Goal: Information Seeking & Learning: Learn about a topic

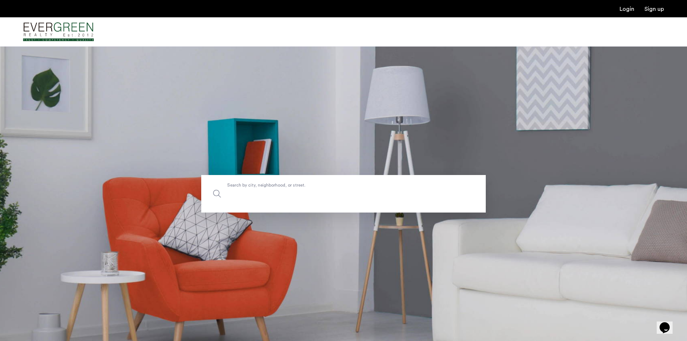
click at [300, 199] on input "Search by city, neighborhood, or street." at bounding box center [343, 193] width 284 height 37
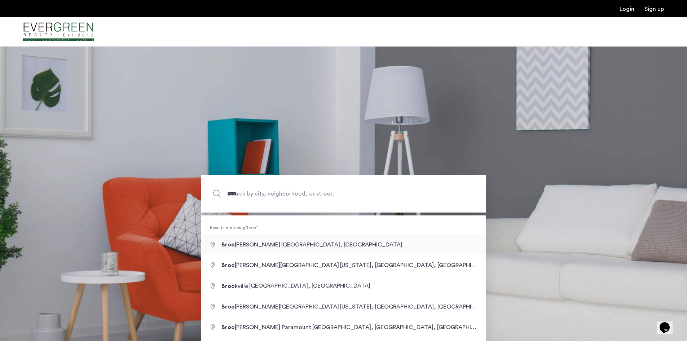
type input "**********"
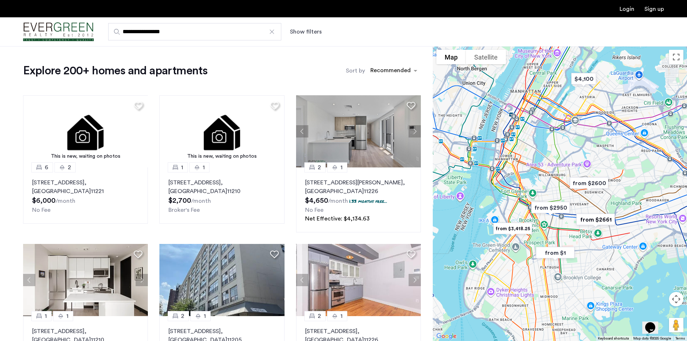
click at [300, 31] on button "Show filters" at bounding box center [306, 31] width 32 height 9
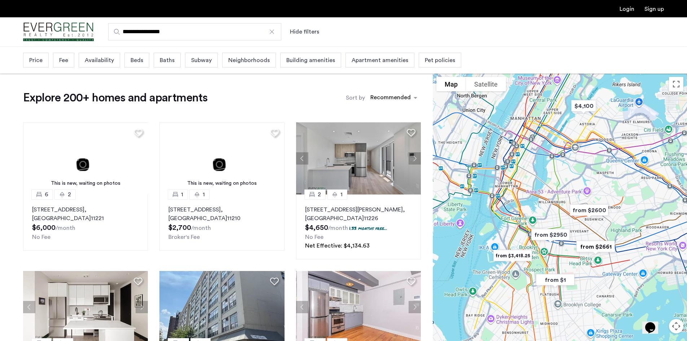
click at [134, 61] on span "Beds" at bounding box center [137, 60] width 13 height 9
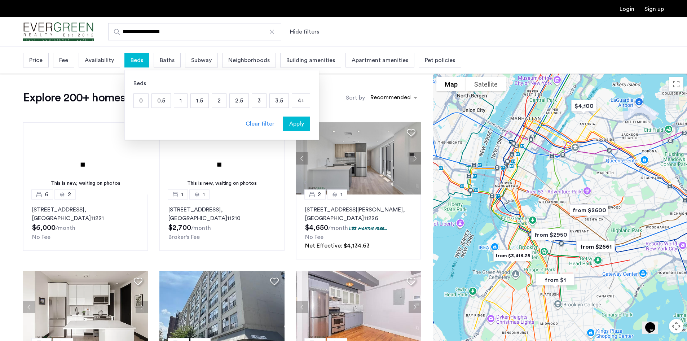
click at [214, 105] on p "2" at bounding box center [219, 101] width 14 height 14
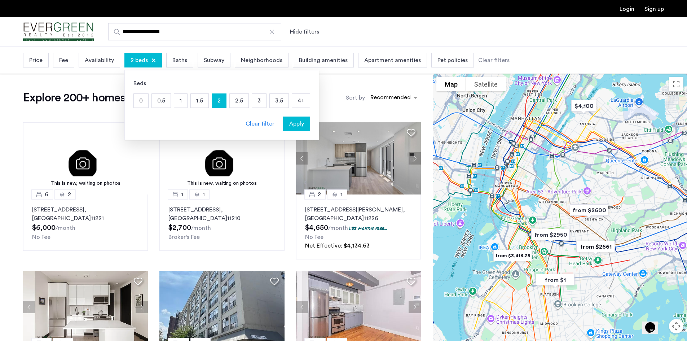
click at [301, 120] on span "Apply" at bounding box center [296, 123] width 15 height 9
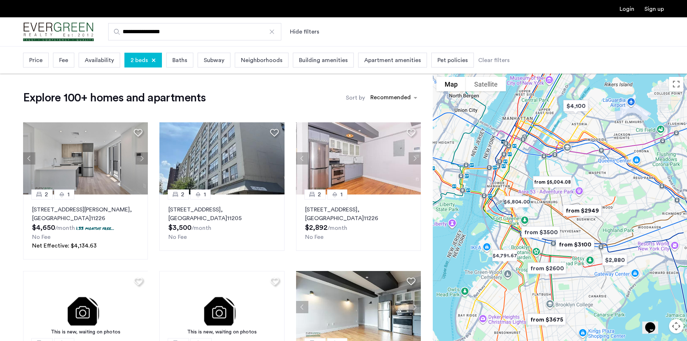
click at [59, 63] on span "Fee" at bounding box center [63, 60] width 9 height 9
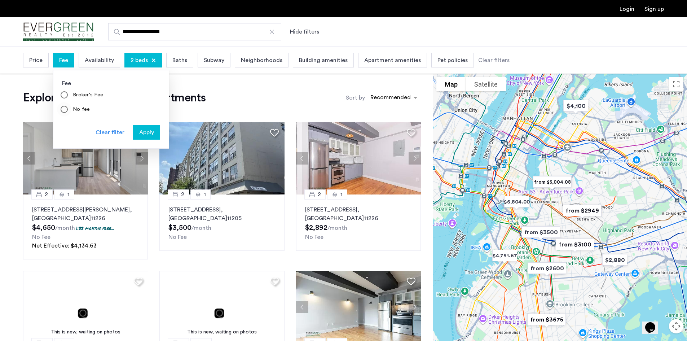
click at [82, 107] on label "No fee" at bounding box center [80, 109] width 19 height 7
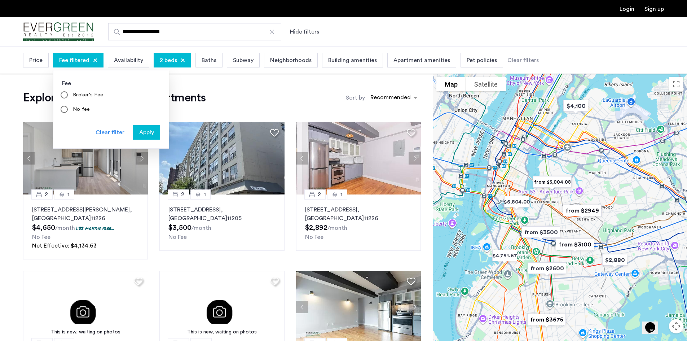
click at [154, 134] on span "Apply" at bounding box center [146, 132] width 15 height 9
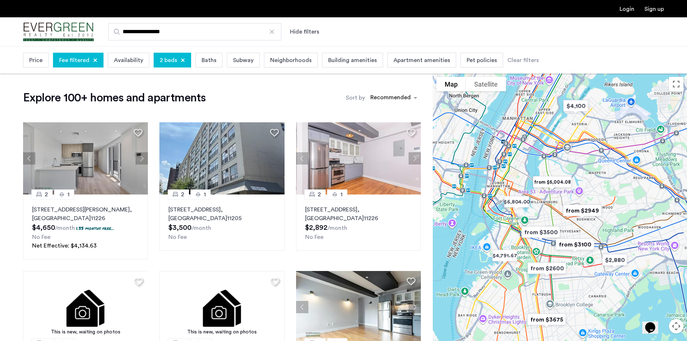
click at [36, 61] on span "Price" at bounding box center [35, 60] width 13 height 9
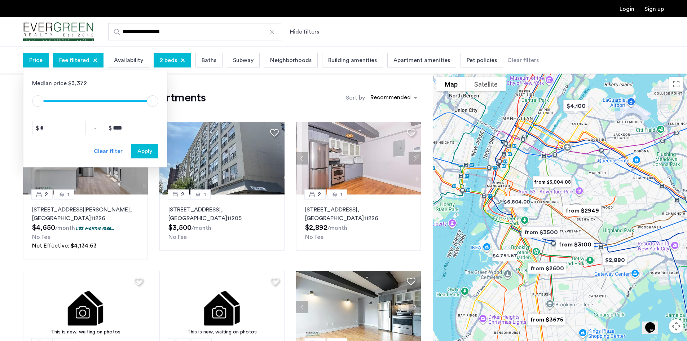
drag, startPoint x: 131, startPoint y: 132, endPoint x: 110, endPoint y: 131, distance: 20.9
click at [110, 131] on div "****" at bounding box center [131, 128] width 53 height 14
type input "*"
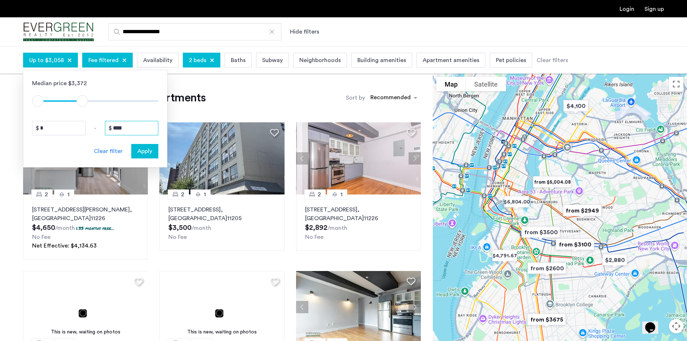
type input "****"
click at [135, 154] on div "Apply" at bounding box center [144, 151] width 23 height 9
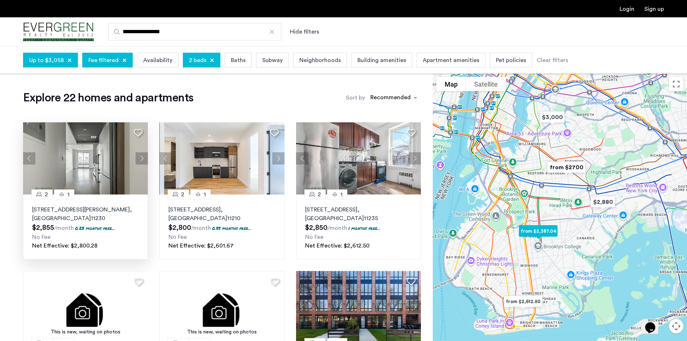
click at [69, 143] on img at bounding box center [85, 158] width 125 height 72
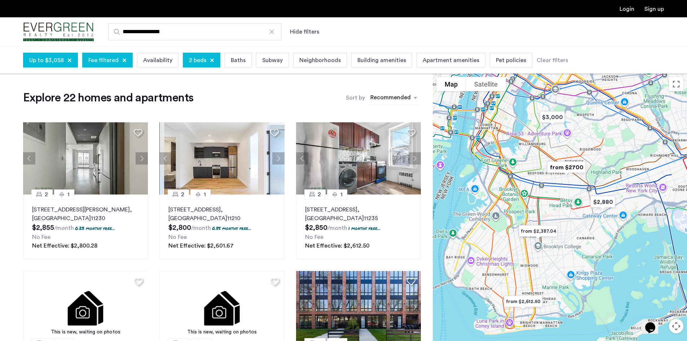
click at [401, 97] on div "sort-apartment" at bounding box center [390, 99] width 43 height 10
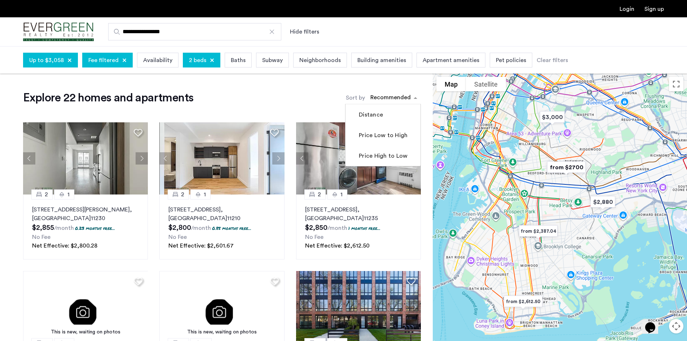
click at [266, 101] on div "Explore 22 homes and apartments Sort by Recommended Distance Price Low to High …" at bounding box center [222, 97] width 398 height 14
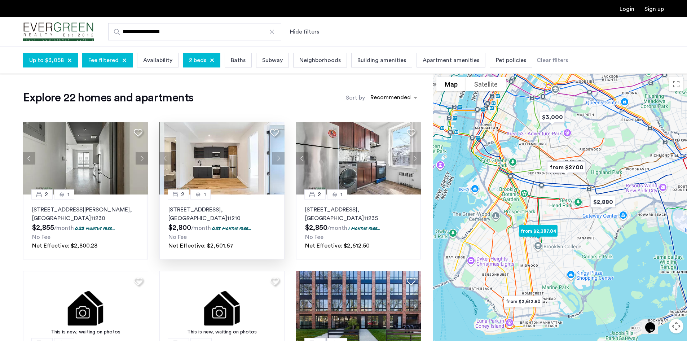
click at [217, 172] on img at bounding box center [221, 158] width 125 height 72
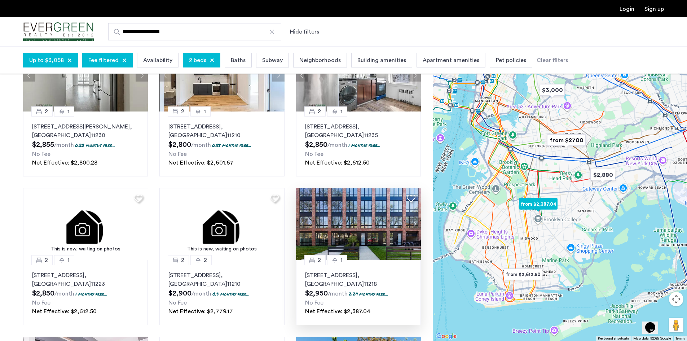
scroll to position [36, 0]
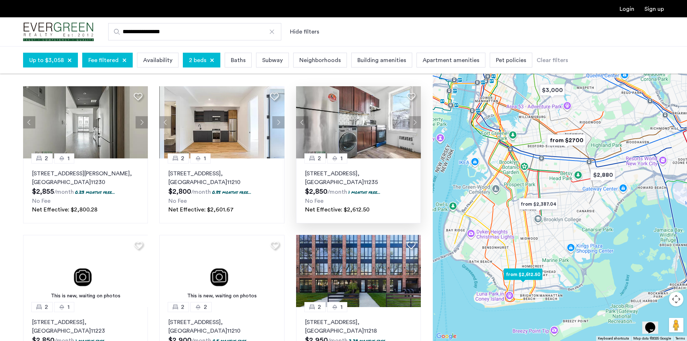
click at [325, 175] on p "2785 East 15th Street, Unit 2F, Brooklyn , NY 11235" at bounding box center [358, 177] width 107 height 17
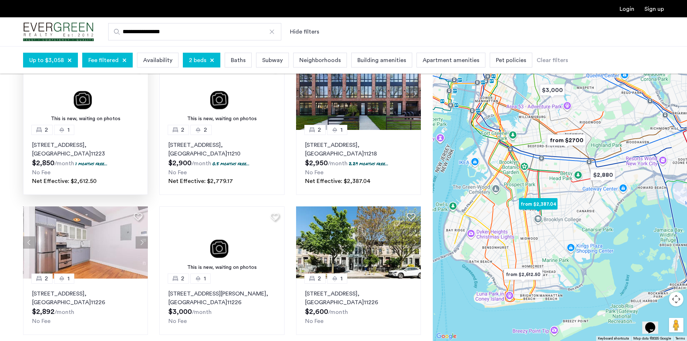
scroll to position [216, 0]
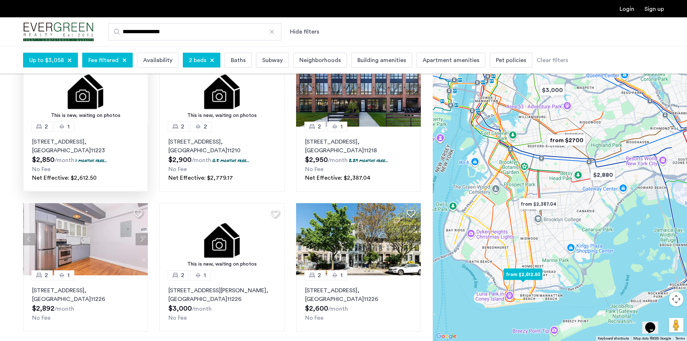
click at [123, 136] on div "2 1 42 Southgate Court, Unit 2, Brooklyn , NY 11223 $2,850 /month 1 months free…" at bounding box center [85, 159] width 125 height 65
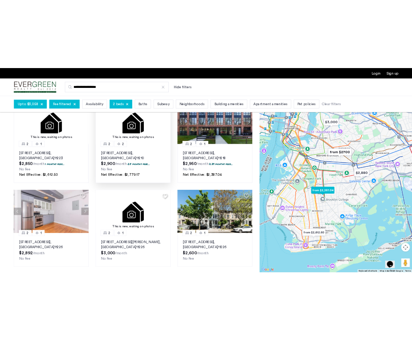
scroll to position [180, 0]
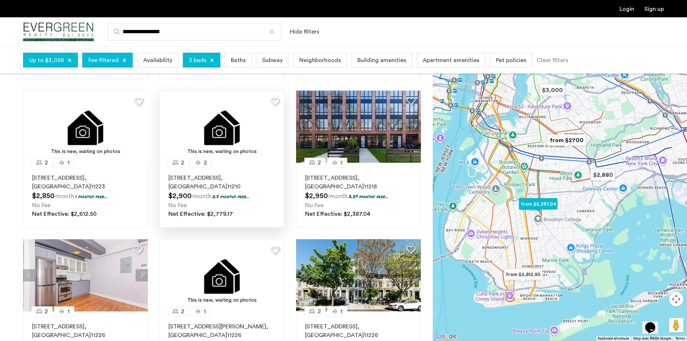
click at [266, 143] on img at bounding box center [221, 126] width 125 height 72
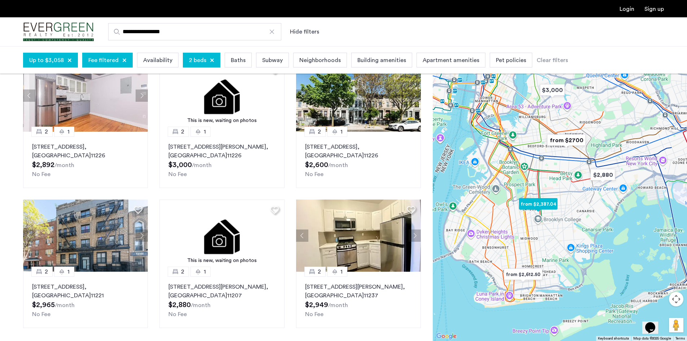
scroll to position [361, 0]
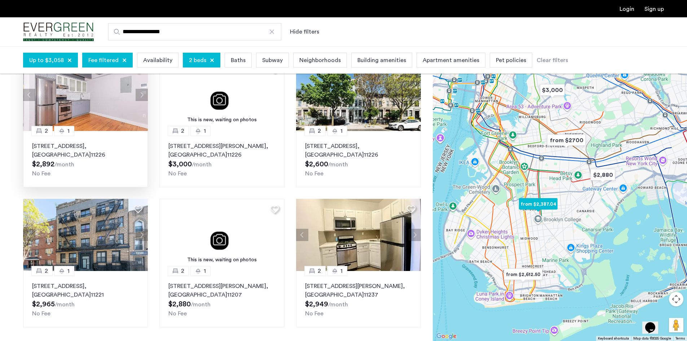
click at [90, 117] on img at bounding box center [85, 95] width 125 height 72
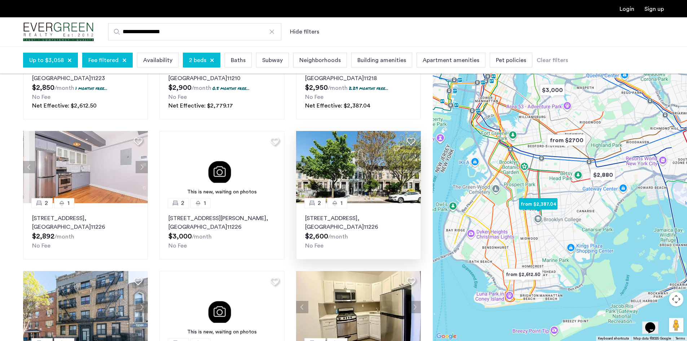
scroll to position [252, 0]
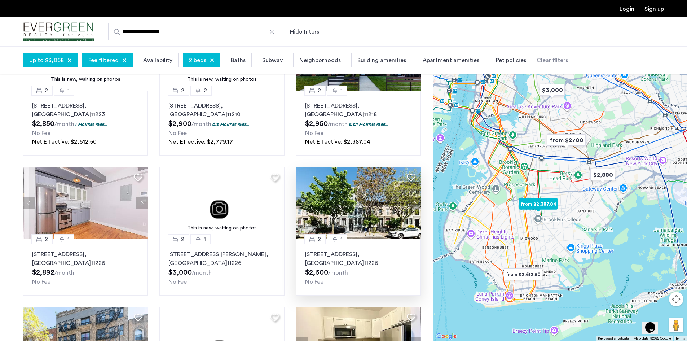
click at [359, 213] on img at bounding box center [358, 203] width 125 height 72
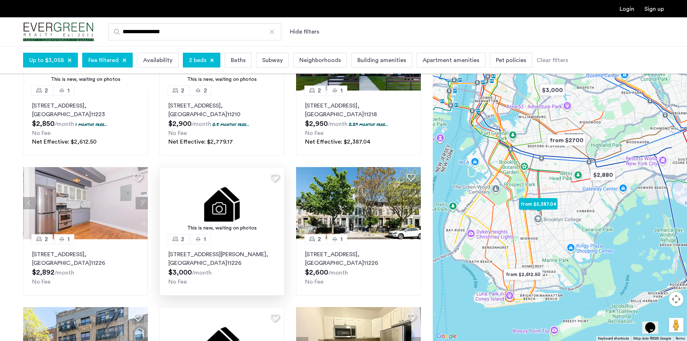
click at [255, 228] on div "This is new, waiting on photos" at bounding box center [222, 228] width 118 height 8
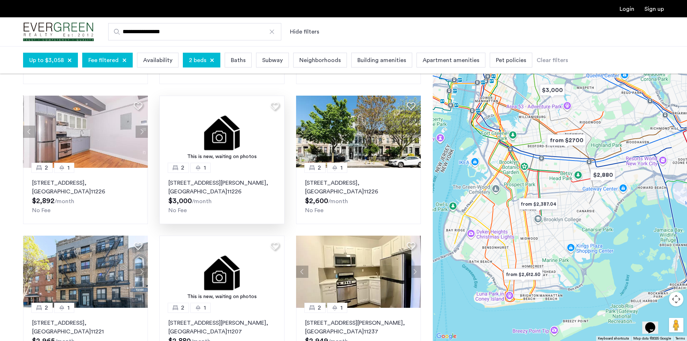
scroll to position [324, 0]
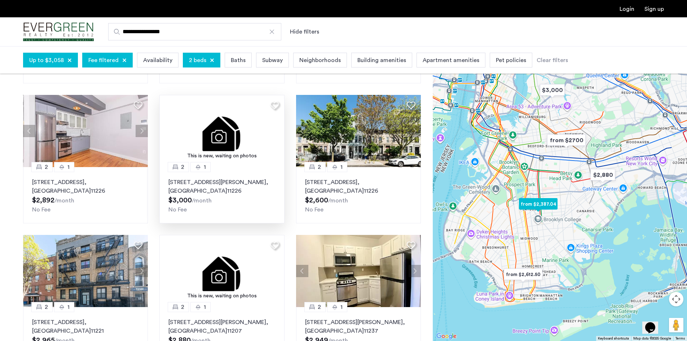
click at [180, 131] on img at bounding box center [221, 131] width 125 height 72
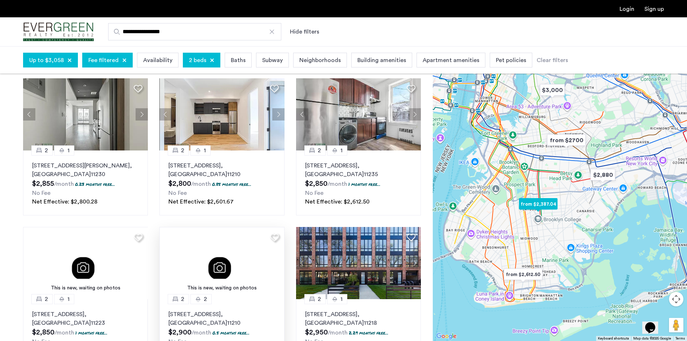
scroll to position [108, 0]
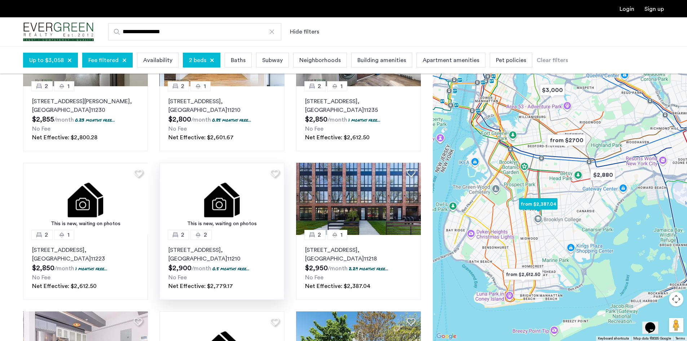
click at [178, 251] on p "979 East 34th Street, Unit 2F, Brooklyn , NY 11210" at bounding box center [221, 254] width 107 height 17
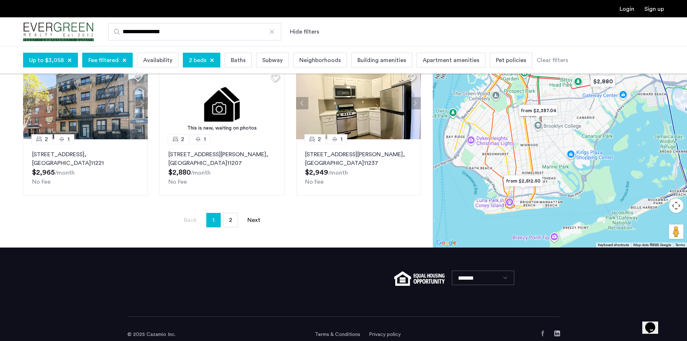
scroll to position [504, 0]
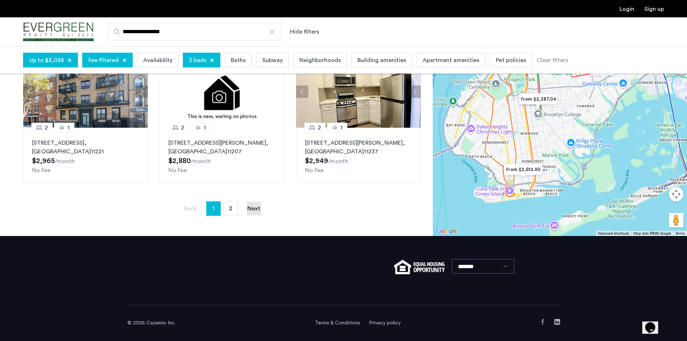
click at [252, 208] on link "Next page" at bounding box center [254, 209] width 14 height 14
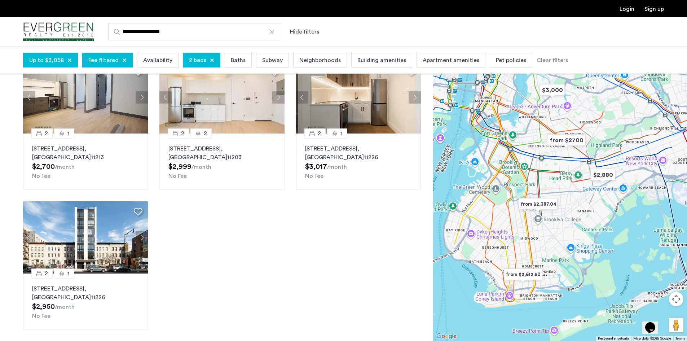
scroll to position [397, 0]
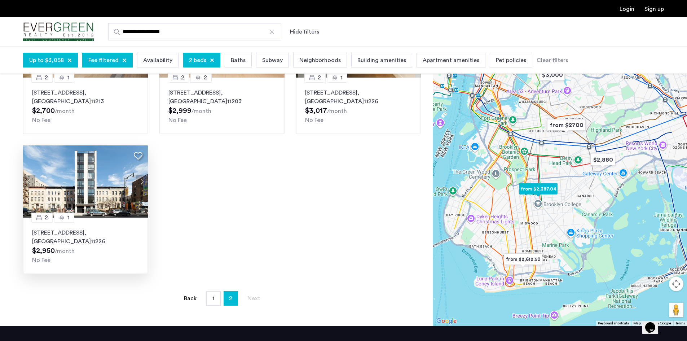
click at [51, 186] on img at bounding box center [85, 181] width 125 height 72
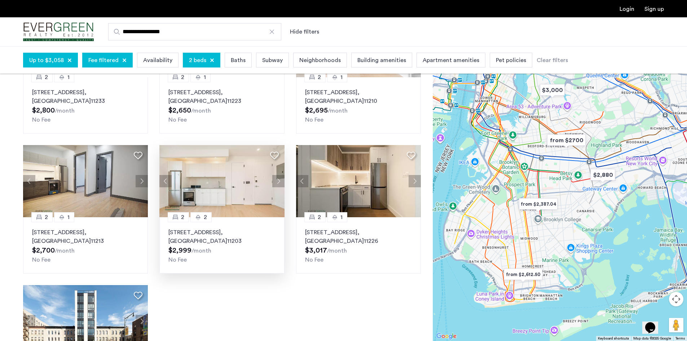
scroll to position [252, 0]
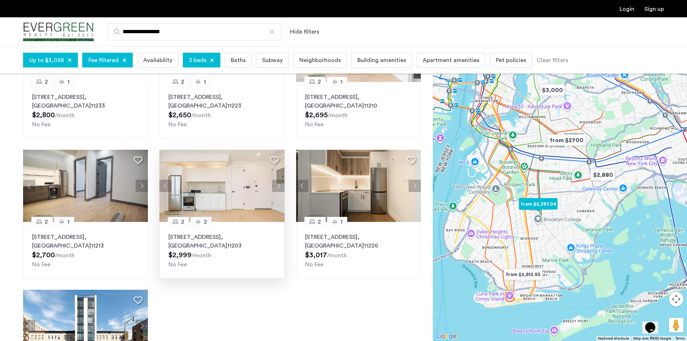
click at [215, 201] on img at bounding box center [221, 186] width 125 height 72
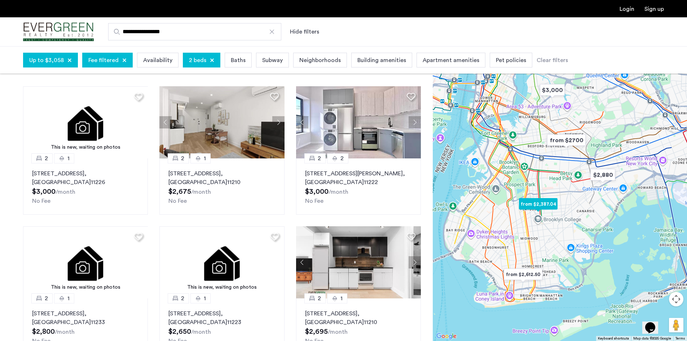
scroll to position [0, 0]
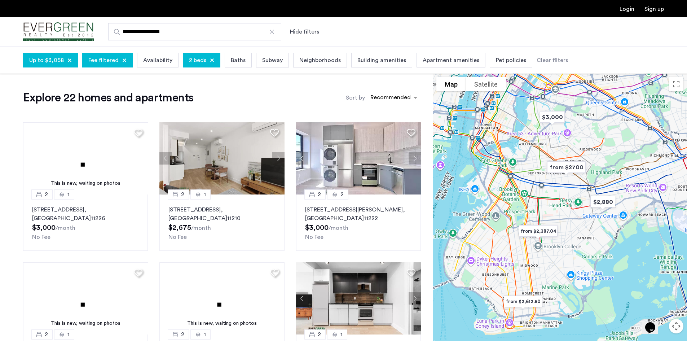
click at [63, 30] on img "Cazamio Logo" at bounding box center [58, 31] width 71 height 27
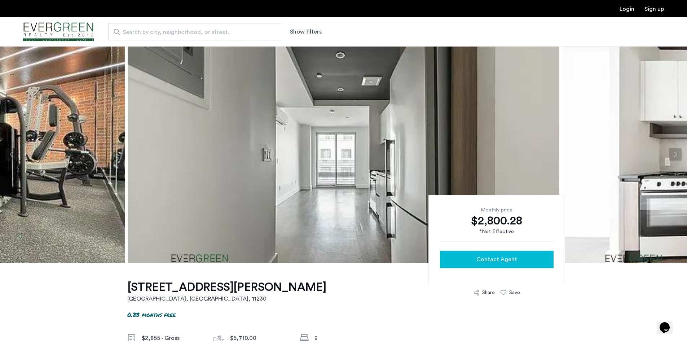
click at [494, 259] on span "Contact Agent" at bounding box center [496, 259] width 41 height 9
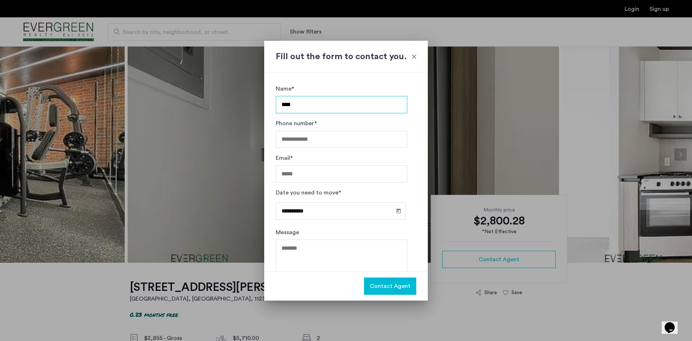
type input "**********"
click at [318, 168] on input "Email*" at bounding box center [342, 173] width 132 height 17
type input "**********"
click at [302, 257] on textarea "Message" at bounding box center [342, 260] width 132 height 43
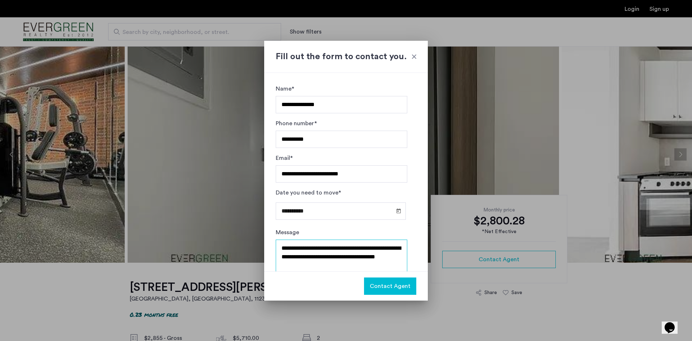
drag, startPoint x: 322, startPoint y: 267, endPoint x: 274, endPoint y: 243, distance: 53.0
click at [274, 243] on div "**********" at bounding box center [346, 172] width 164 height 198
type textarea "**********"
click at [385, 283] on span "Contact Agent" at bounding box center [390, 286] width 41 height 9
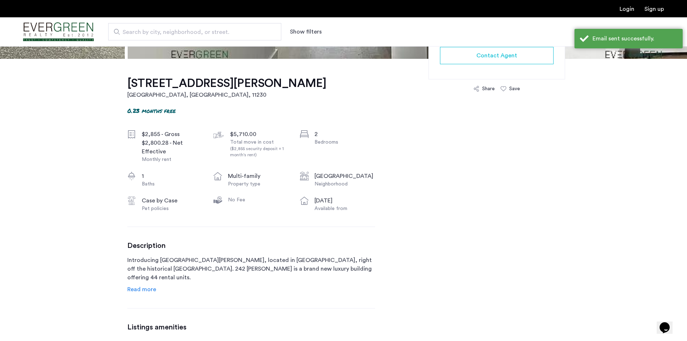
scroll to position [216, 0]
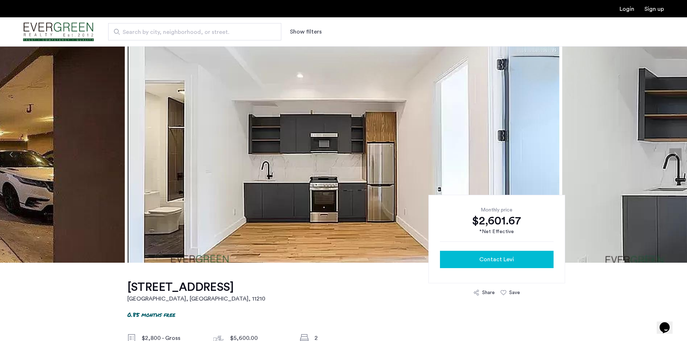
click at [515, 261] on div "Contact Levi" at bounding box center [497, 259] width 102 height 9
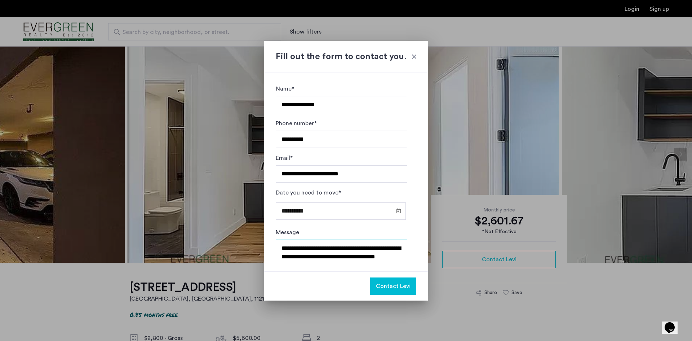
click at [352, 250] on textarea "**********" at bounding box center [342, 260] width 132 height 43
drag, startPoint x: 319, startPoint y: 258, endPoint x: 344, endPoint y: 258, distance: 25.6
click at [344, 258] on textarea "**********" at bounding box center [342, 260] width 132 height 43
type textarea "**********"
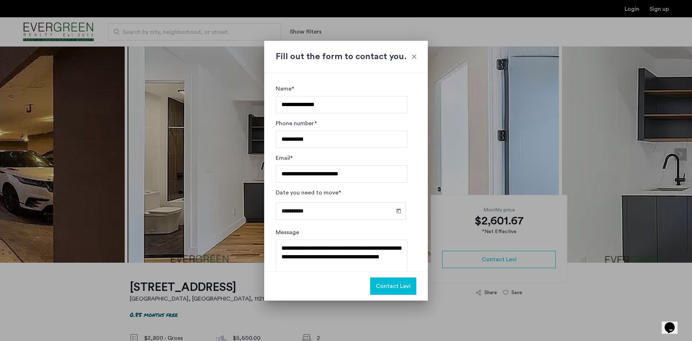
click at [394, 288] on span "Contact Levi" at bounding box center [393, 286] width 35 height 9
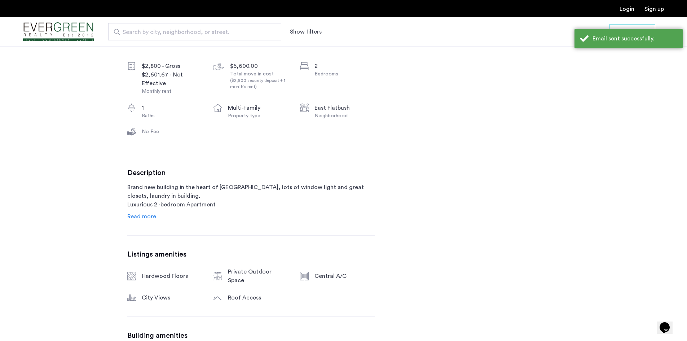
scroll to position [288, 0]
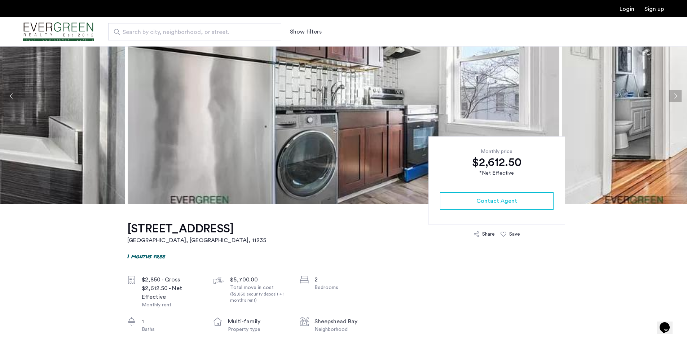
scroll to position [144, 0]
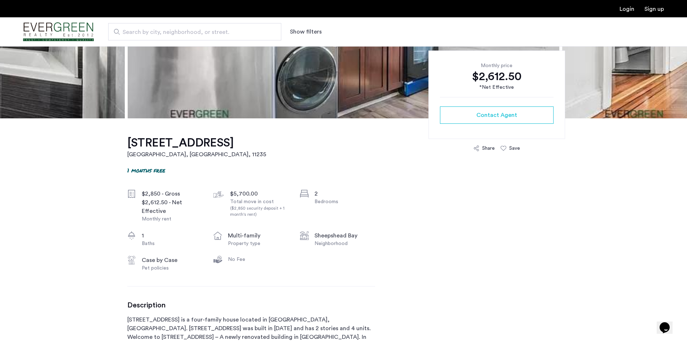
click at [180, 143] on h1 "2785 East 15th Street, Unit 2F" at bounding box center [196, 143] width 139 height 14
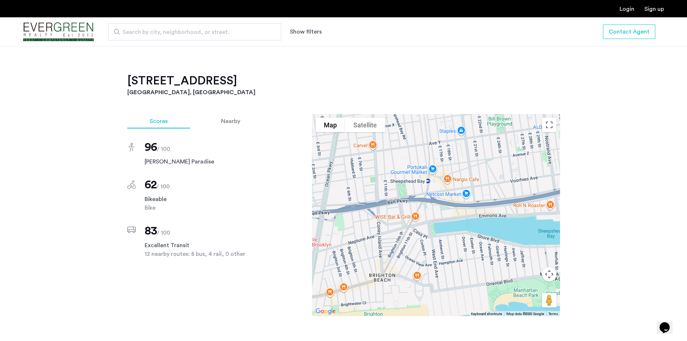
scroll to position [541, 0]
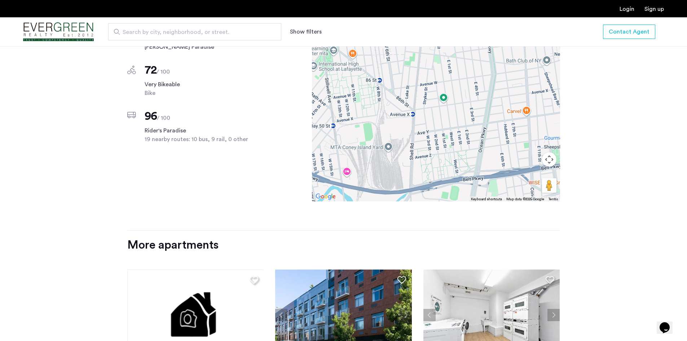
scroll to position [577, 0]
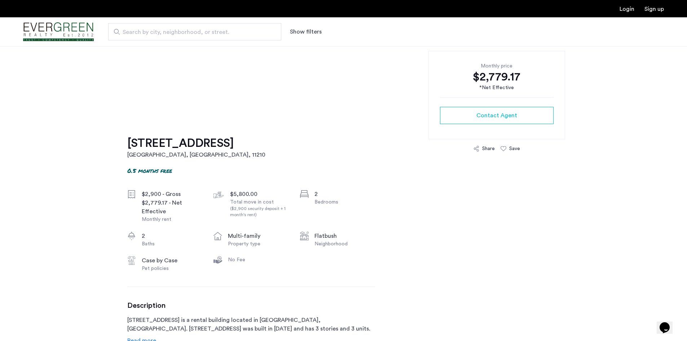
scroll to position [144, 0]
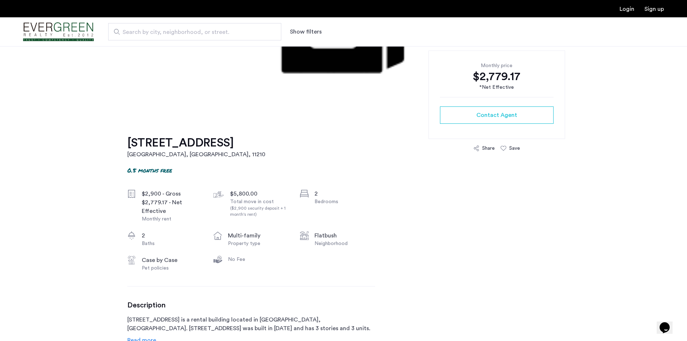
click at [193, 136] on h1 "979 East 34th Street, Unit 2F" at bounding box center [196, 143] width 138 height 14
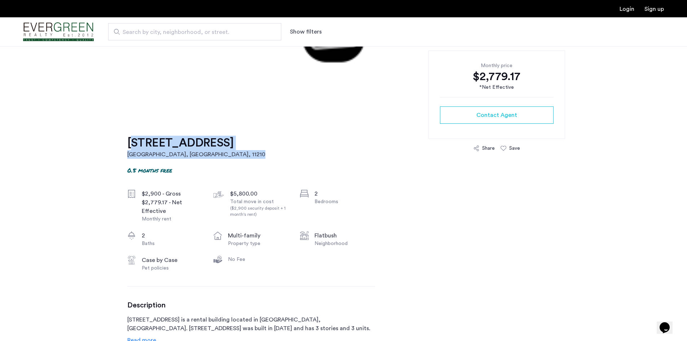
drag, startPoint x: 273, startPoint y: 143, endPoint x: 120, endPoint y: 145, distance: 152.5
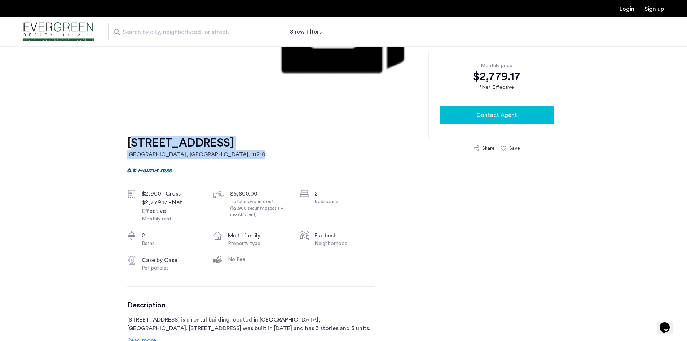
click at [501, 117] on span "Contact Agent" at bounding box center [496, 115] width 41 height 9
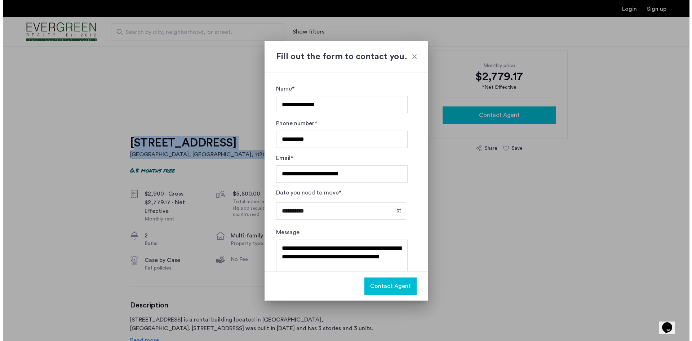
scroll to position [0, 0]
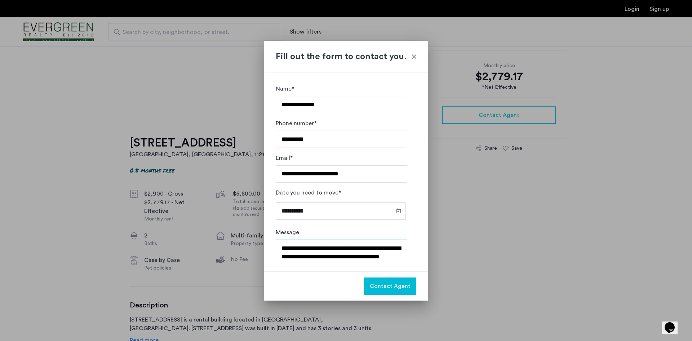
drag, startPoint x: 352, startPoint y: 248, endPoint x: 302, endPoint y: 257, distance: 49.9
click at [302, 257] on textarea "**********" at bounding box center [342, 260] width 132 height 43
paste textarea "**********"
click at [281, 264] on textarea "**********" at bounding box center [342, 260] width 132 height 43
type textarea "**********"
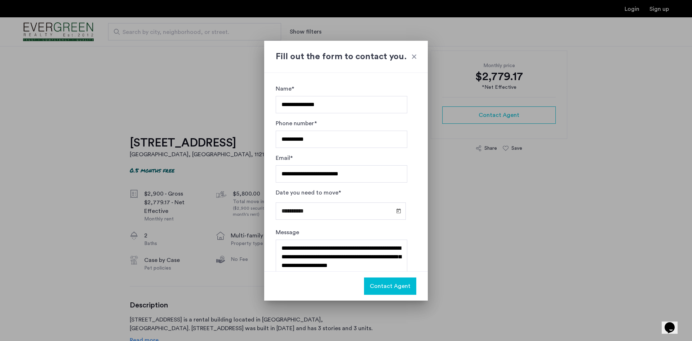
click at [393, 288] on span "Contact Agent" at bounding box center [390, 286] width 41 height 9
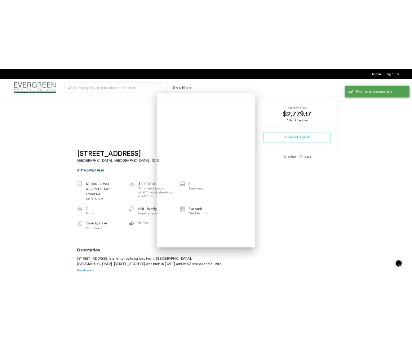
scroll to position [144, 0]
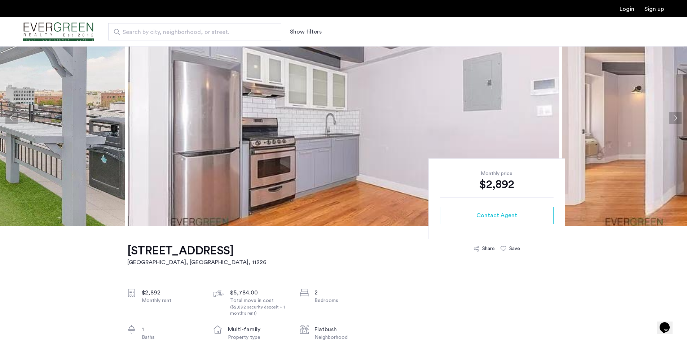
scroll to position [36, 0]
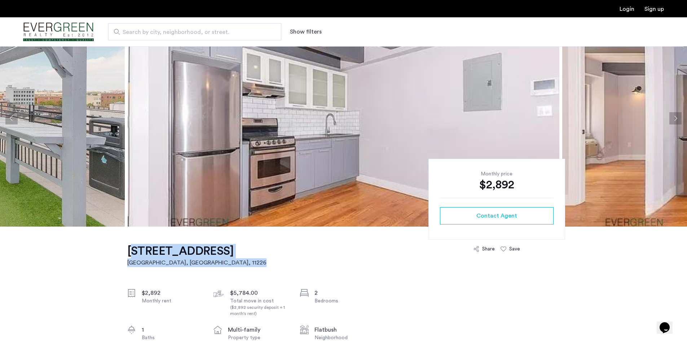
drag, startPoint x: 259, startPoint y: 251, endPoint x: 123, endPoint y: 252, distance: 135.9
copy link "[STREET_ADDRESS]"
click at [491, 214] on span "Contact Agent" at bounding box center [496, 215] width 41 height 9
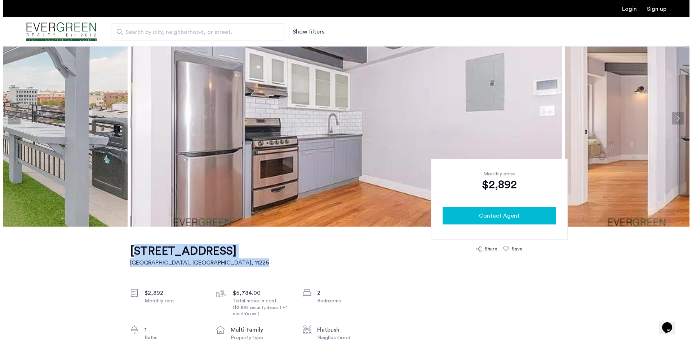
scroll to position [0, 0]
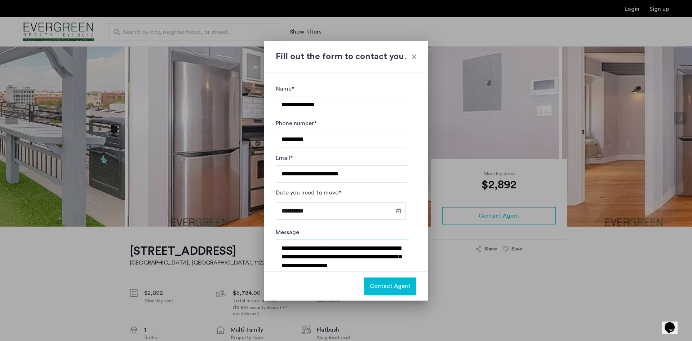
drag, startPoint x: 352, startPoint y: 247, endPoint x: 369, endPoint y: 254, distance: 18.3
click at [369, 255] on textarea "**********" at bounding box center [342, 260] width 132 height 43
paste textarea "**********"
click at [283, 265] on textarea "**********" at bounding box center [342, 260] width 132 height 43
type textarea "**********"
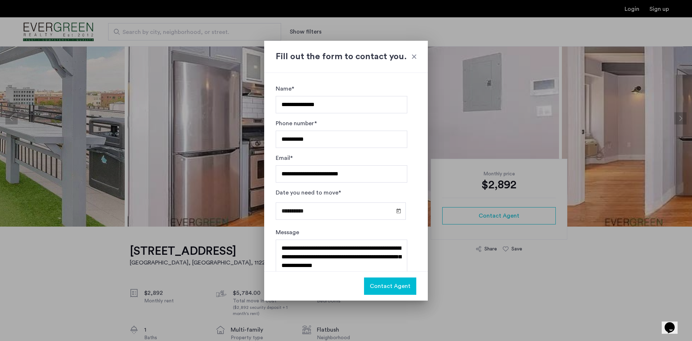
click at [390, 284] on span "Contact Agent" at bounding box center [390, 286] width 41 height 9
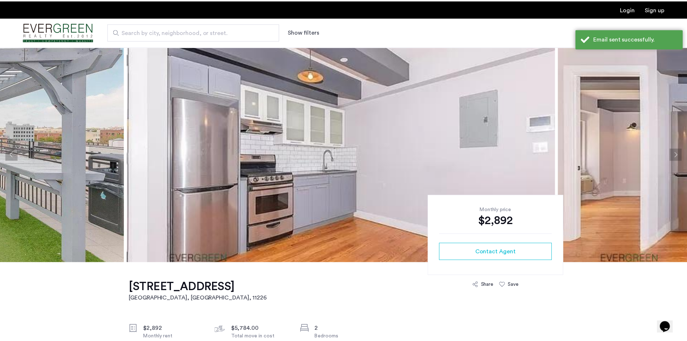
scroll to position [36, 0]
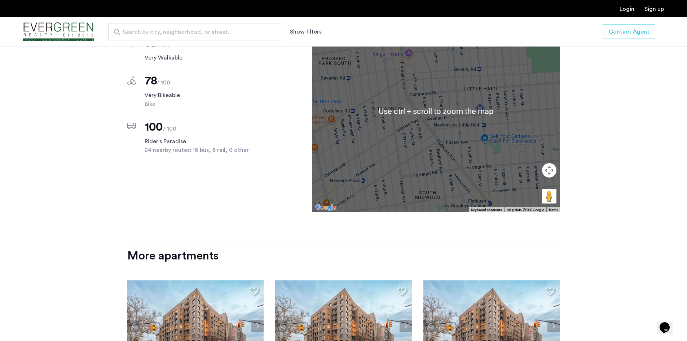
scroll to position [613, 0]
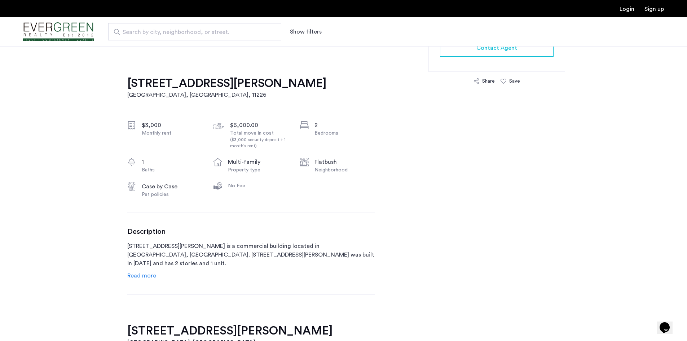
scroll to position [216, 0]
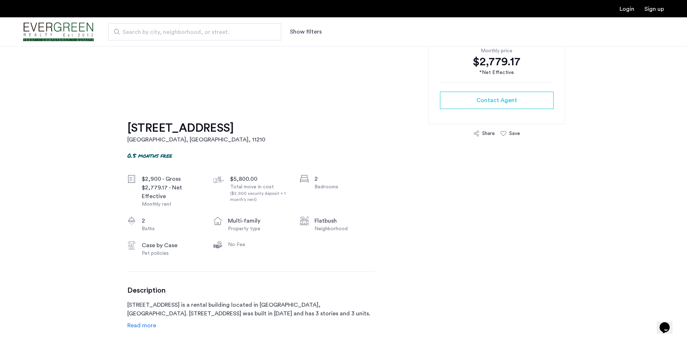
scroll to position [180, 0]
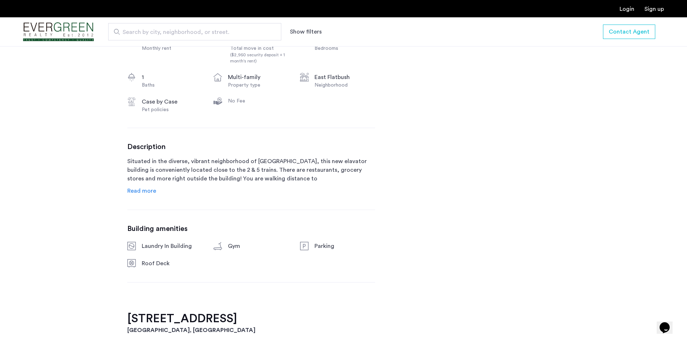
scroll to position [216, 0]
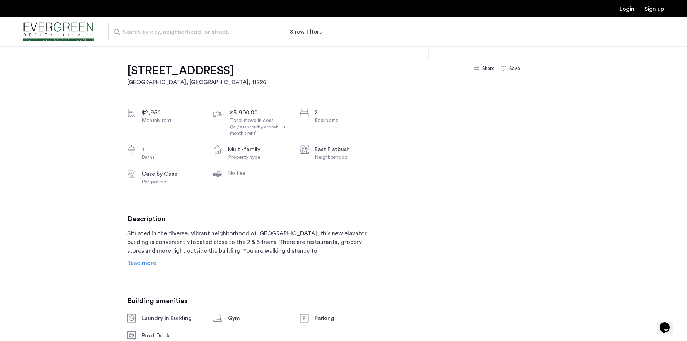
click at [145, 262] on span "Read more" at bounding box center [141, 263] width 29 height 6
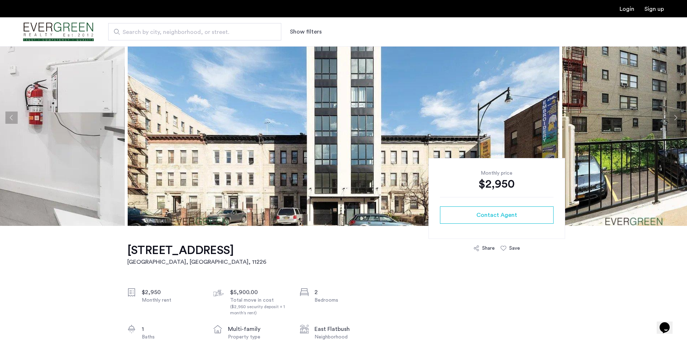
scroll to position [36, 0]
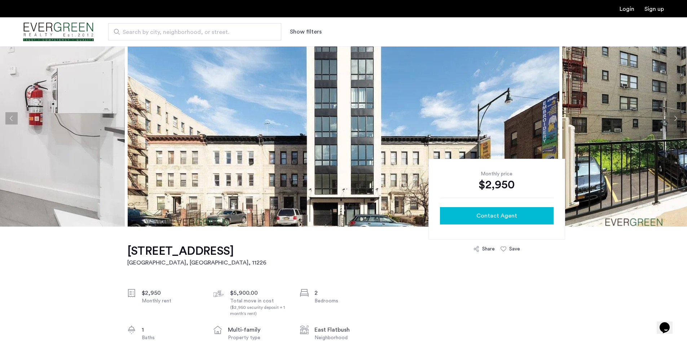
click at [491, 215] on span "Contact Agent" at bounding box center [496, 215] width 41 height 9
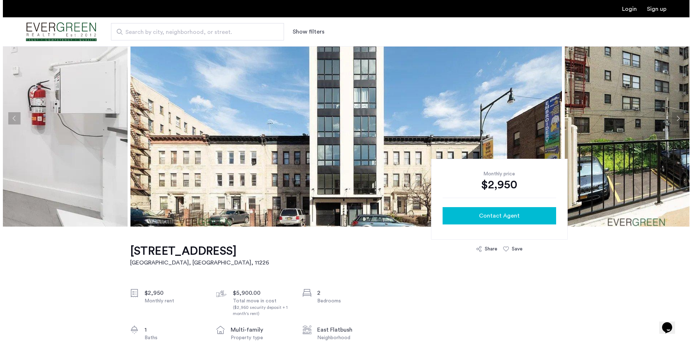
scroll to position [0, 0]
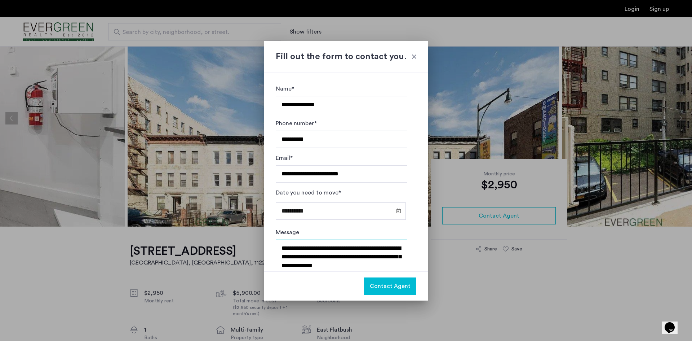
drag, startPoint x: 353, startPoint y: 247, endPoint x: 301, endPoint y: 255, distance: 51.8
click at [300, 255] on textarea "**********" at bounding box center [342, 260] width 132 height 43
type textarea "**********"
click at [401, 283] on span "Contact Agent" at bounding box center [390, 286] width 41 height 9
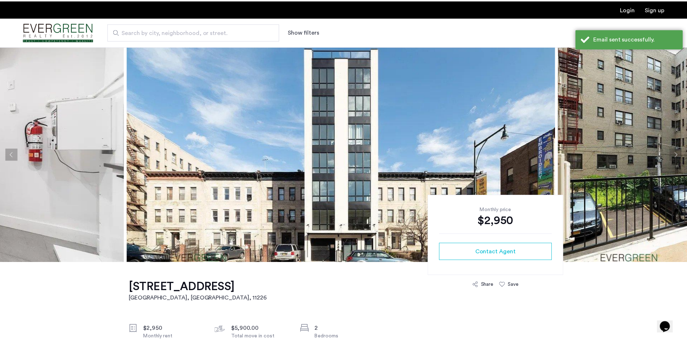
scroll to position [36, 0]
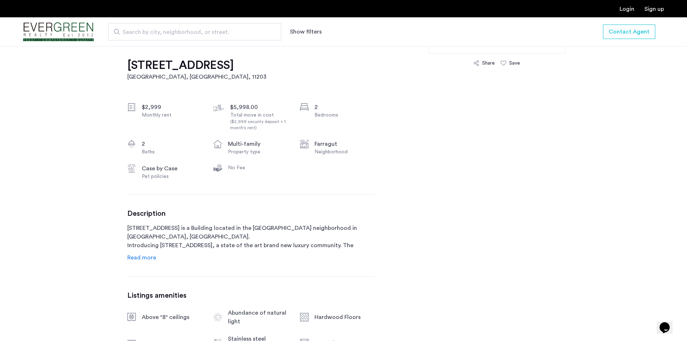
scroll to position [324, 0]
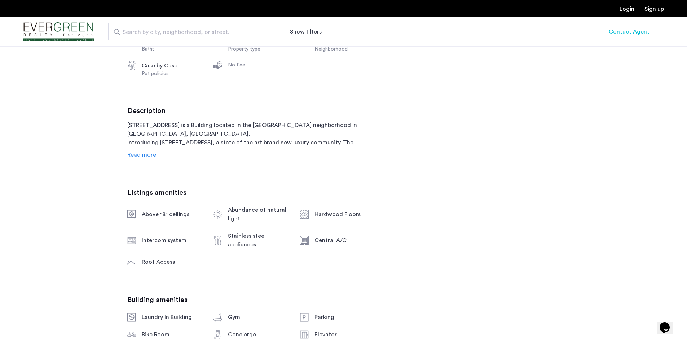
click at [147, 153] on span "Read more" at bounding box center [141, 155] width 29 height 6
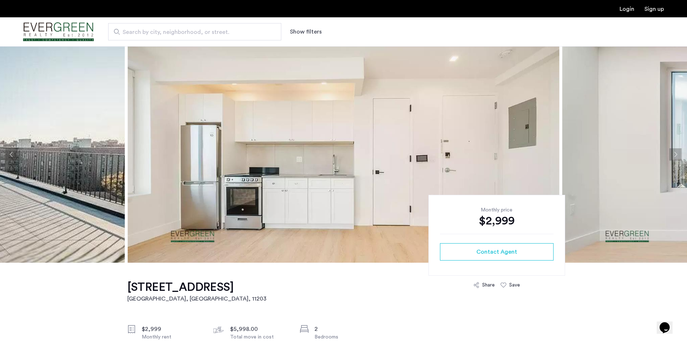
scroll to position [180, 0]
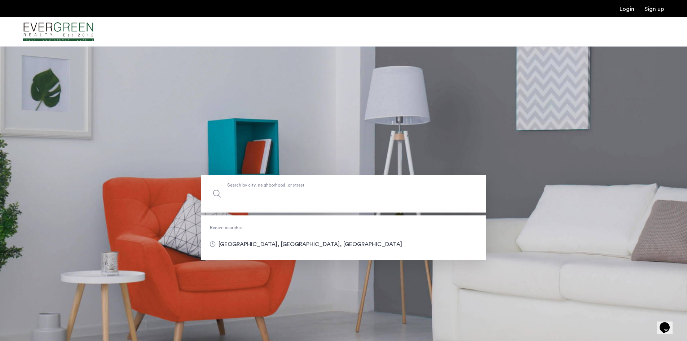
click at [278, 201] on input "Search by city, neighborhood, or street." at bounding box center [343, 193] width 284 height 37
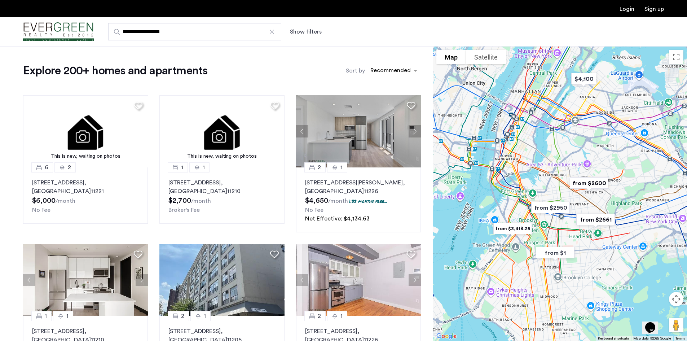
click at [305, 28] on button "Show filters" at bounding box center [306, 31] width 32 height 9
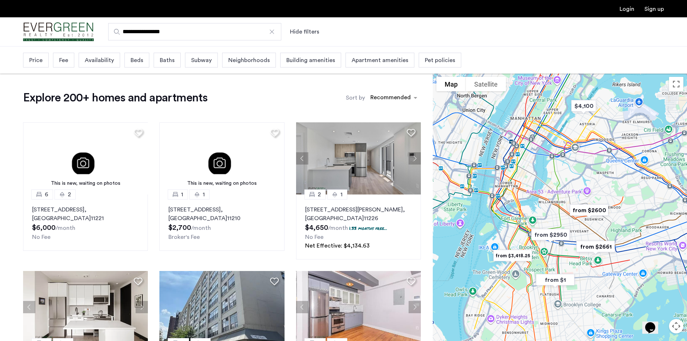
click at [139, 62] on span "Beds" at bounding box center [137, 60] width 13 height 9
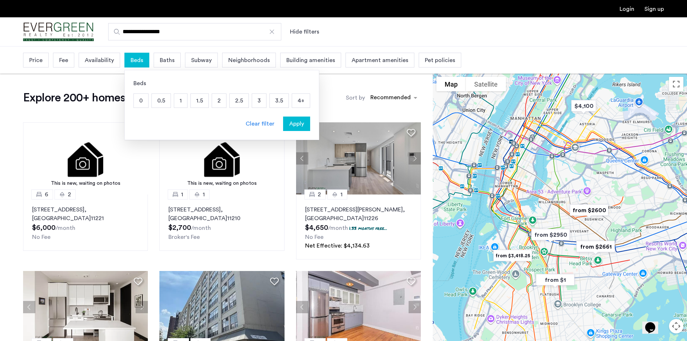
click at [220, 105] on p "2" at bounding box center [219, 101] width 14 height 14
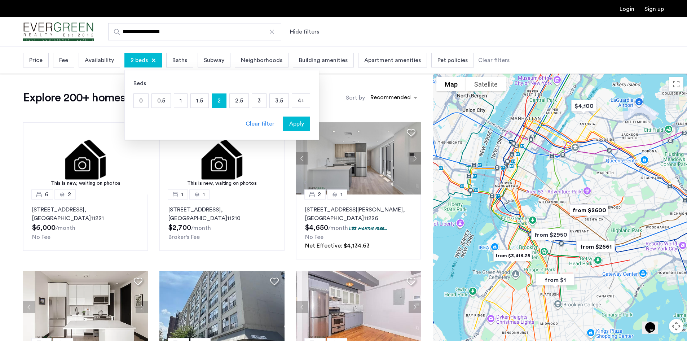
click at [297, 126] on span "Apply" at bounding box center [296, 123] width 15 height 9
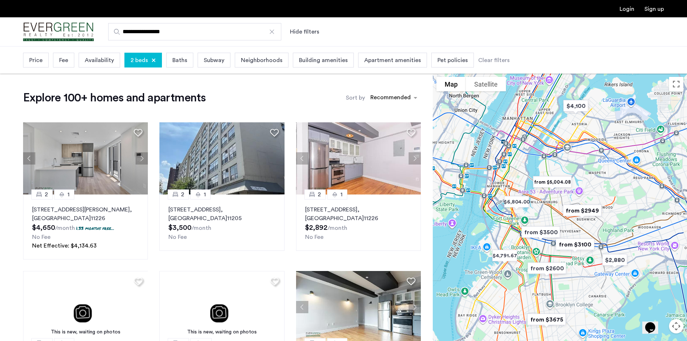
click at [104, 61] on span "Availability" at bounding box center [99, 60] width 29 height 9
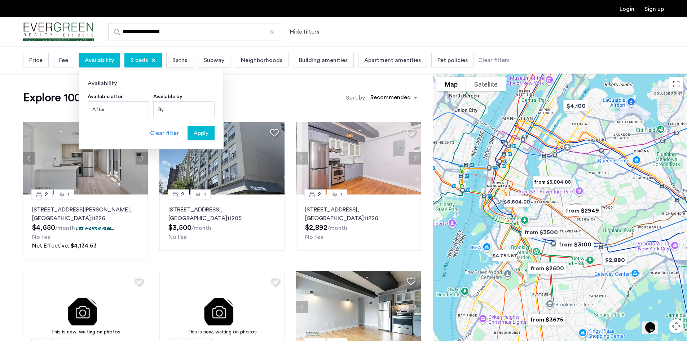
click at [134, 110] on div "After" at bounding box center [118, 109] width 61 height 16
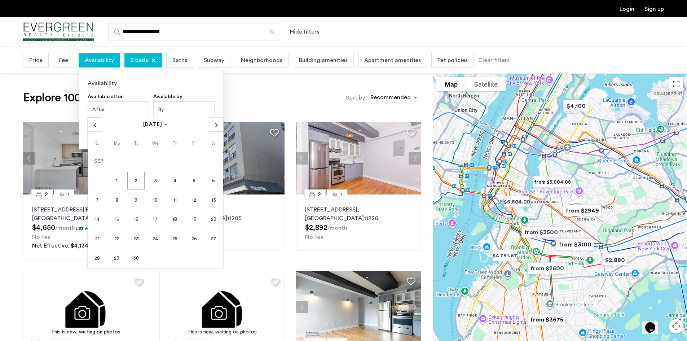
click at [134, 110] on div "After" at bounding box center [118, 109] width 61 height 16
click at [193, 79] on div "Availability" at bounding box center [151, 83] width 127 height 9
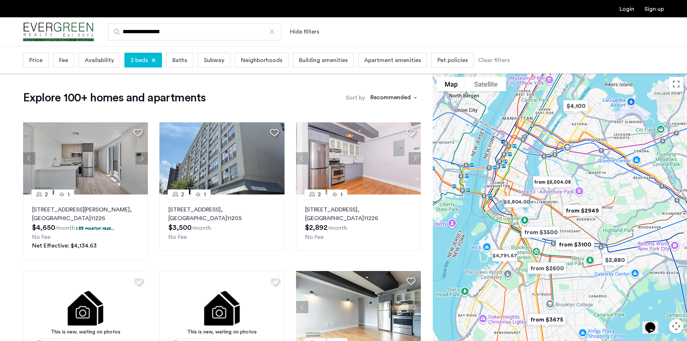
click at [45, 63] on div "Price" at bounding box center [36, 60] width 26 height 15
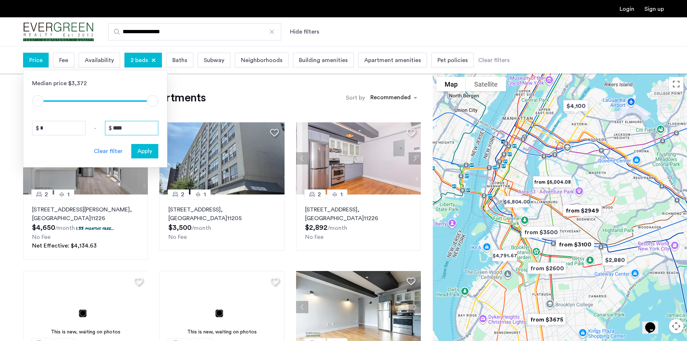
click at [118, 133] on input "****" at bounding box center [131, 128] width 53 height 14
click at [119, 130] on input "****" at bounding box center [131, 128] width 53 height 14
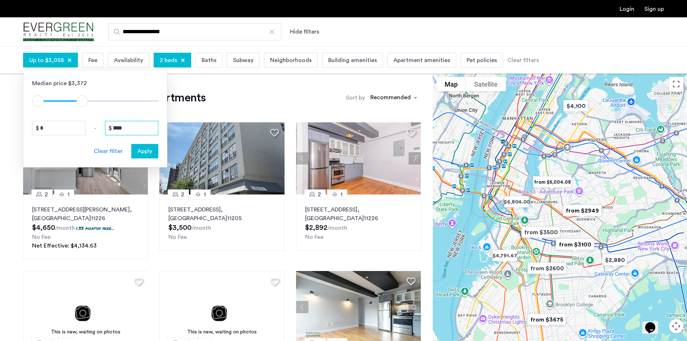
type input "****"
click at [140, 154] on span "Apply" at bounding box center [144, 151] width 15 height 9
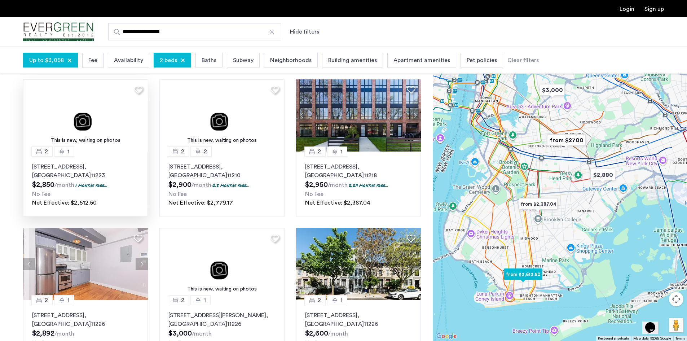
scroll to position [252, 0]
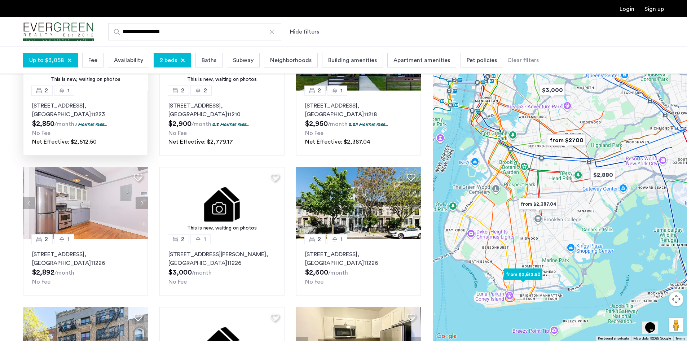
click at [76, 106] on p "42 Southgate Court, Unit 2, Brooklyn , NY 11223" at bounding box center [85, 109] width 107 height 17
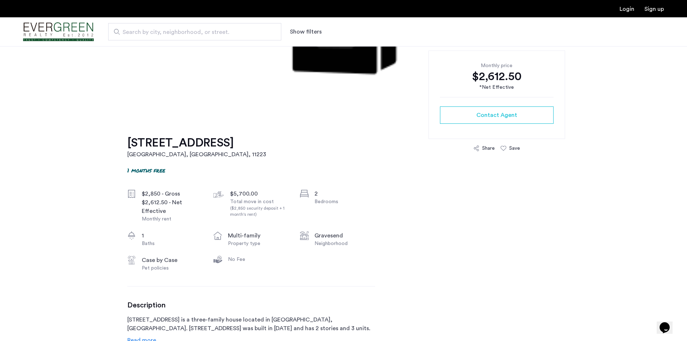
scroll to position [180, 0]
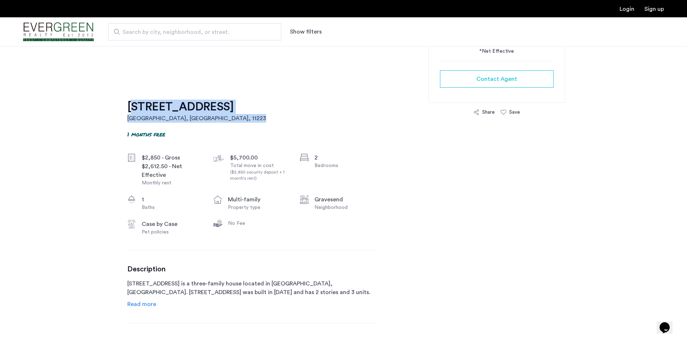
drag, startPoint x: 256, startPoint y: 106, endPoint x: 114, endPoint y: 106, distance: 141.3
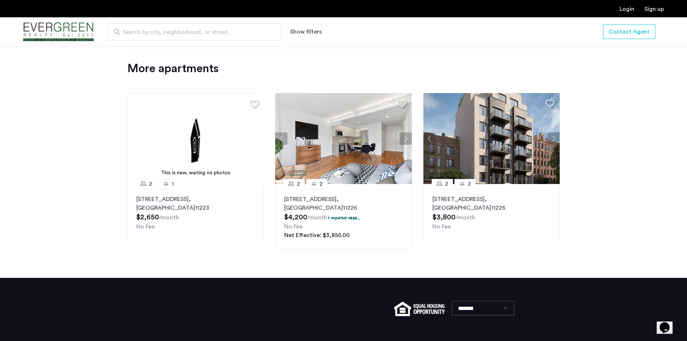
scroll to position [757, 0]
